Goal: Navigation & Orientation: Find specific page/section

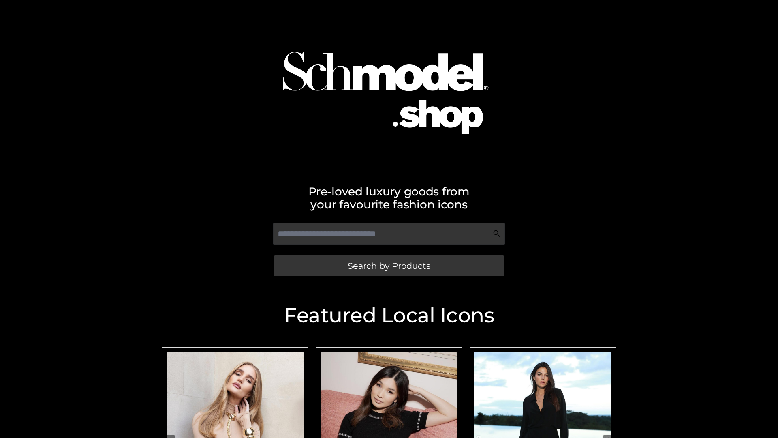
click at [389, 266] on span "Search by Products" at bounding box center [389, 265] width 83 height 9
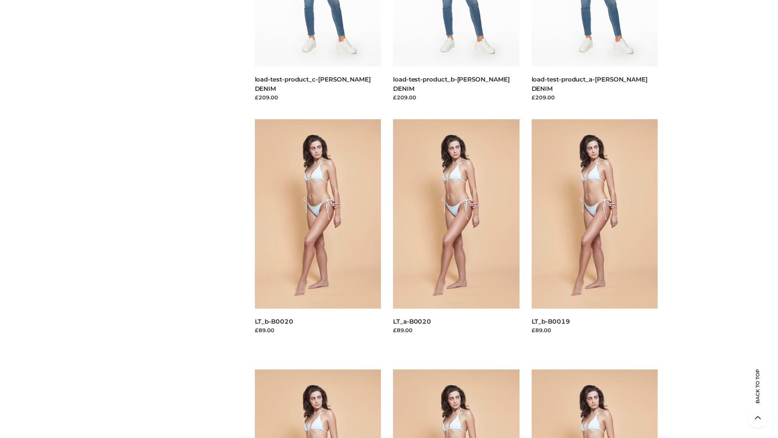
scroll to position [2137, 0]
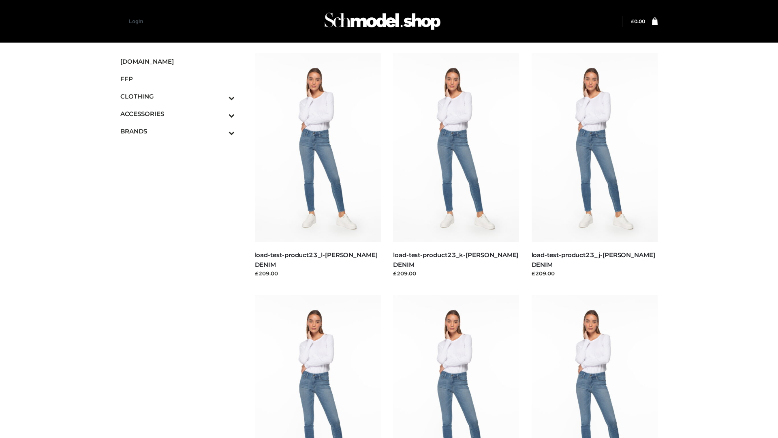
scroll to position [660, 0]
